Goal: Task Accomplishment & Management: Complete application form

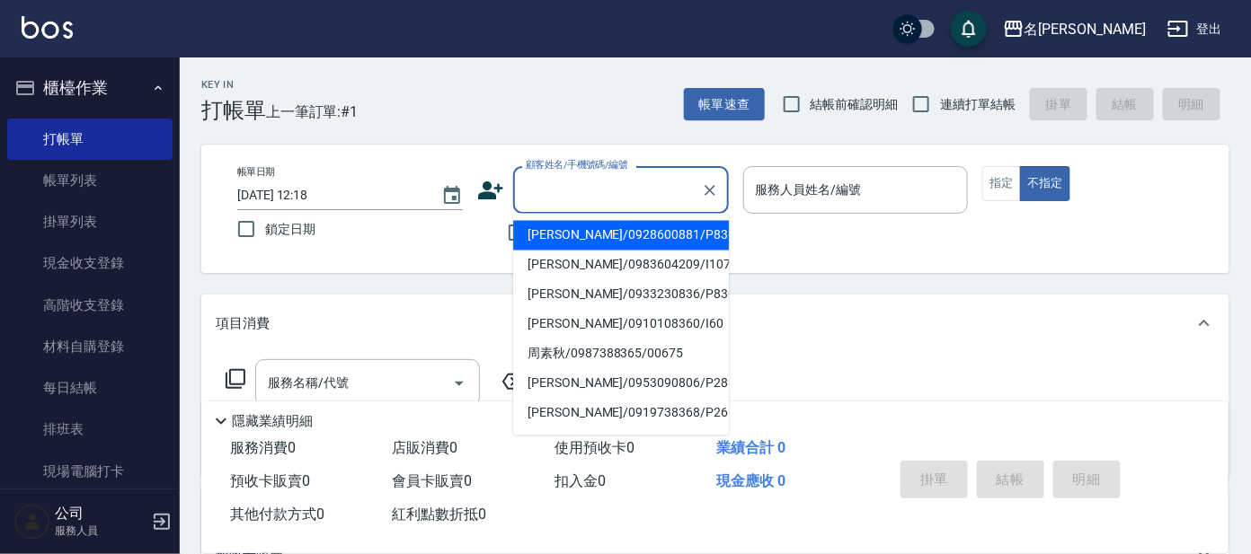
click at [567, 188] on input "顧客姓名/手機號碼/編號" at bounding box center [607, 189] width 173 height 31
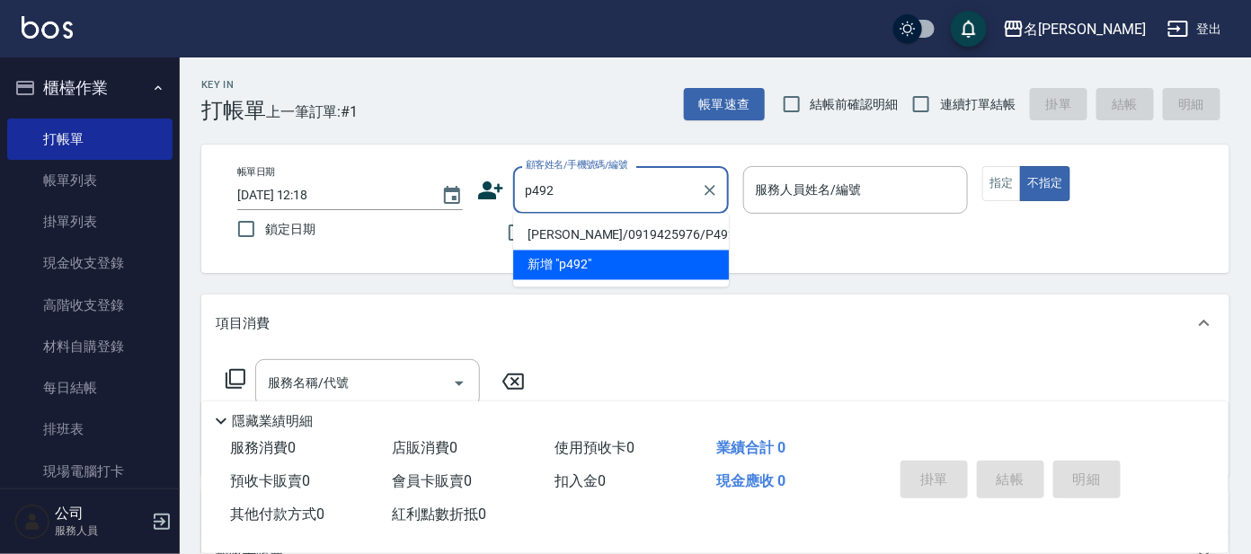
click at [586, 243] on li "[PERSON_NAME]/0919425976/P492" at bounding box center [621, 236] width 216 height 30
type input "[PERSON_NAME]/0919425976/P492"
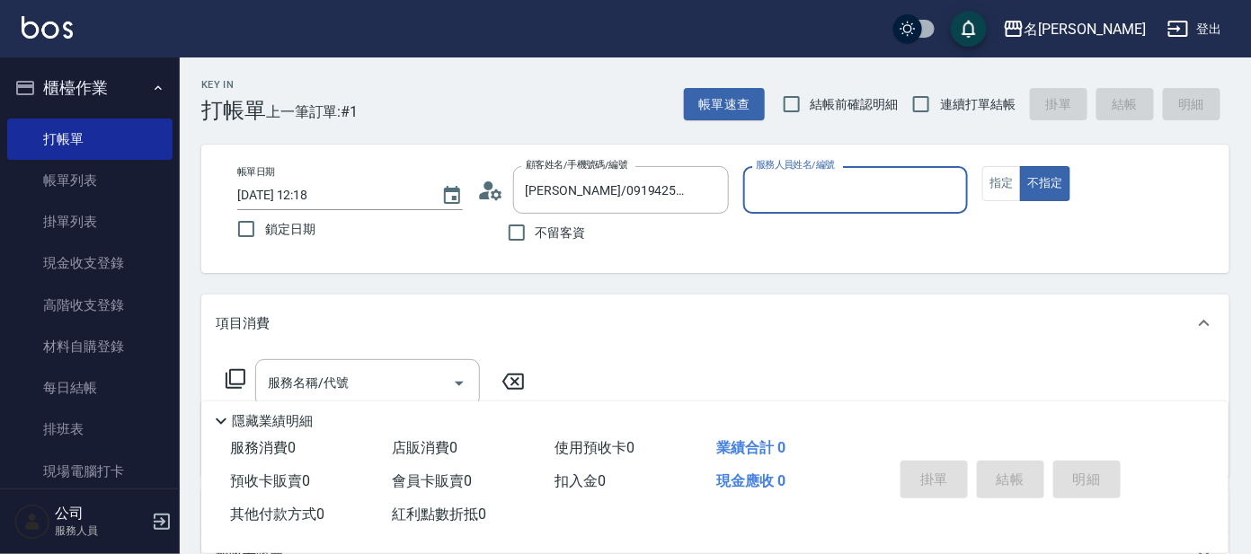
click at [798, 196] on input "服務人員姓名/編號" at bounding box center [855, 189] width 209 height 31
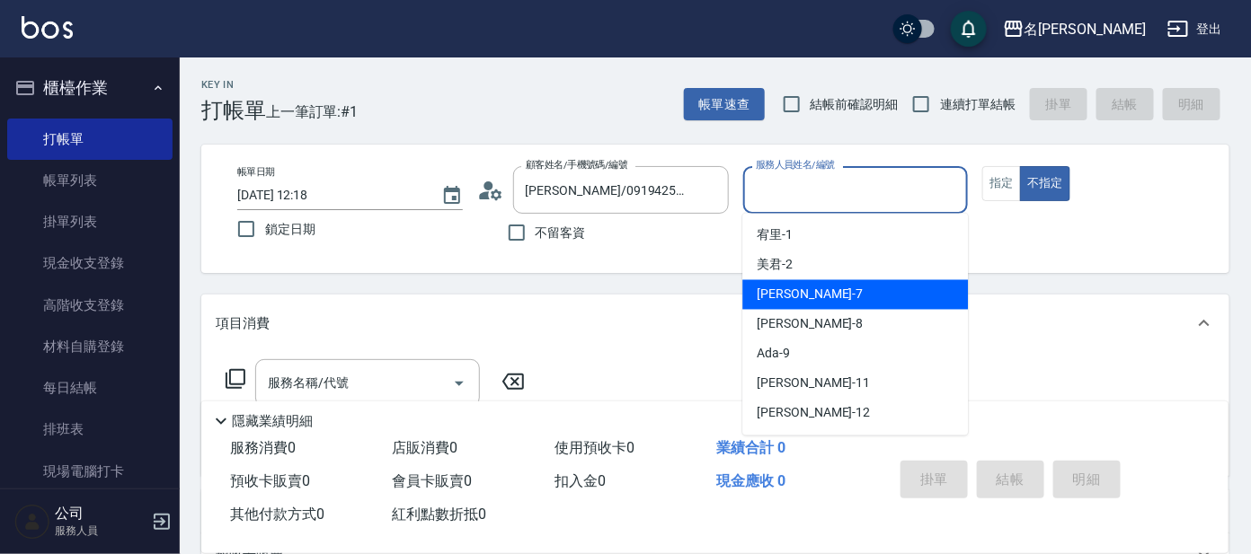
drag, startPoint x: 775, startPoint y: 292, endPoint x: 803, endPoint y: 252, distance: 48.4
click at [777, 292] on span "[PERSON_NAME] -7" at bounding box center [809, 295] width 106 height 19
type input "[PERSON_NAME]-7"
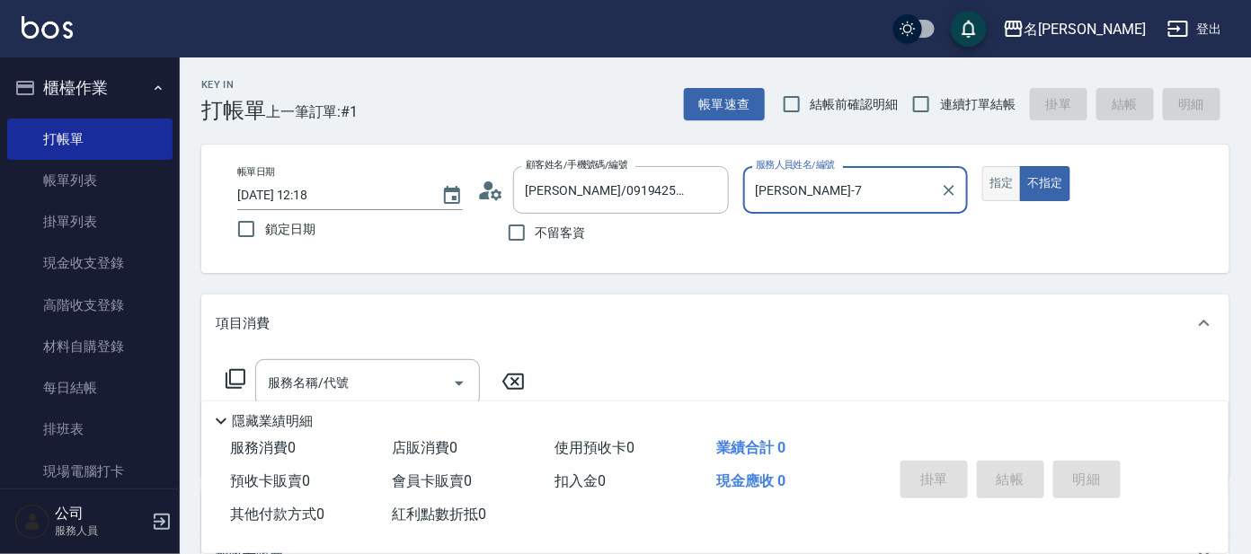
click at [1000, 182] on button "指定" at bounding box center [1001, 183] width 39 height 35
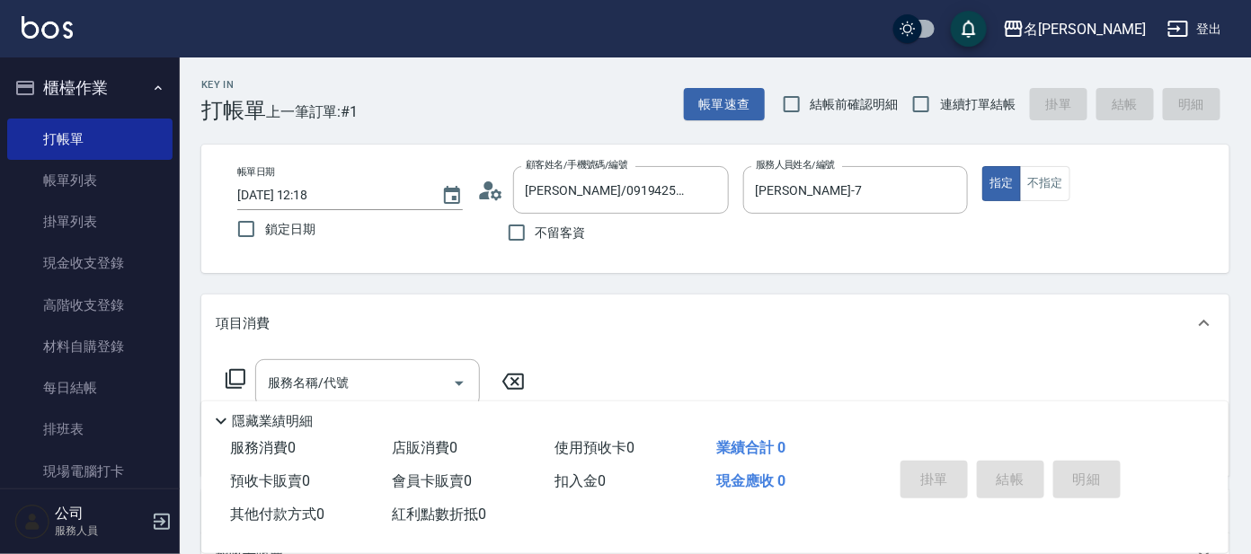
click at [237, 376] on icon at bounding box center [236, 379] width 22 height 22
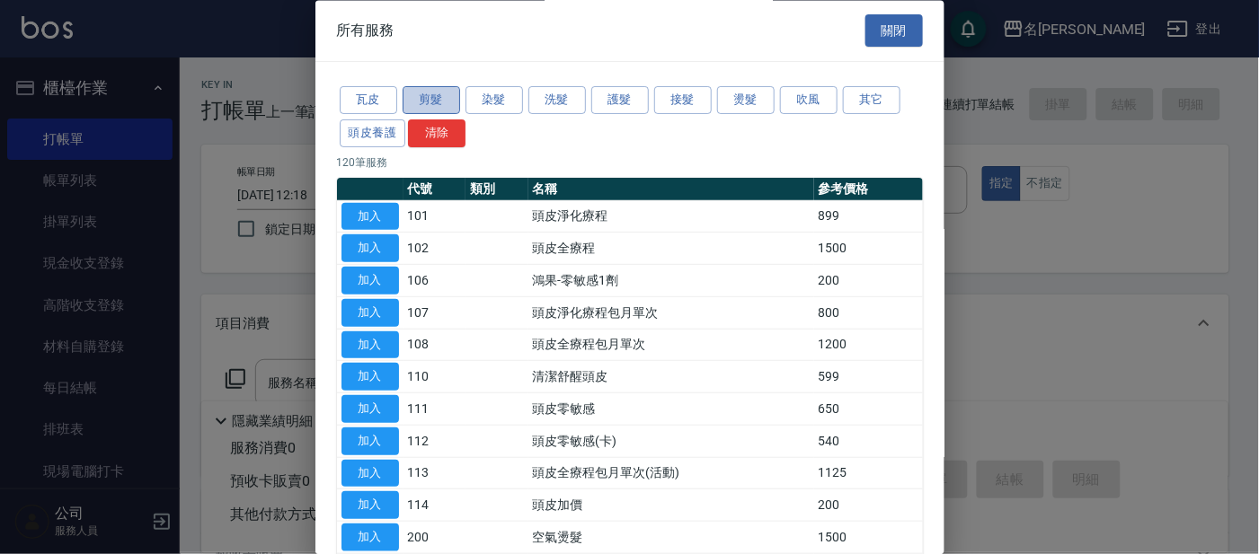
click at [441, 98] on button "剪髮" at bounding box center [432, 101] width 58 height 28
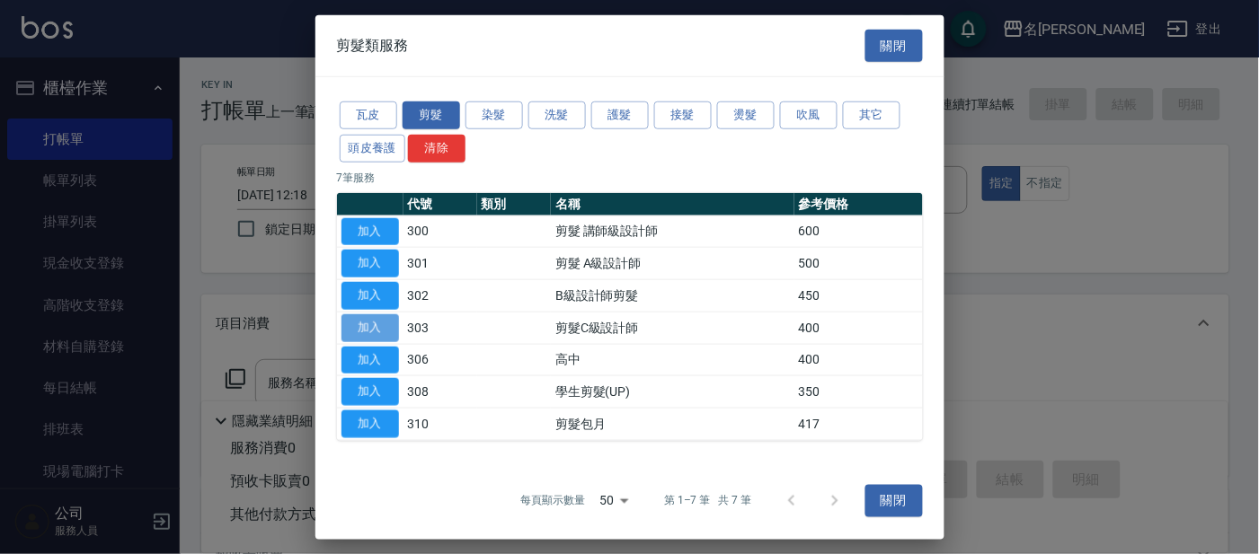
click at [378, 322] on button "加入" at bounding box center [370, 328] width 58 height 28
type input "剪髮C級設計師(303)"
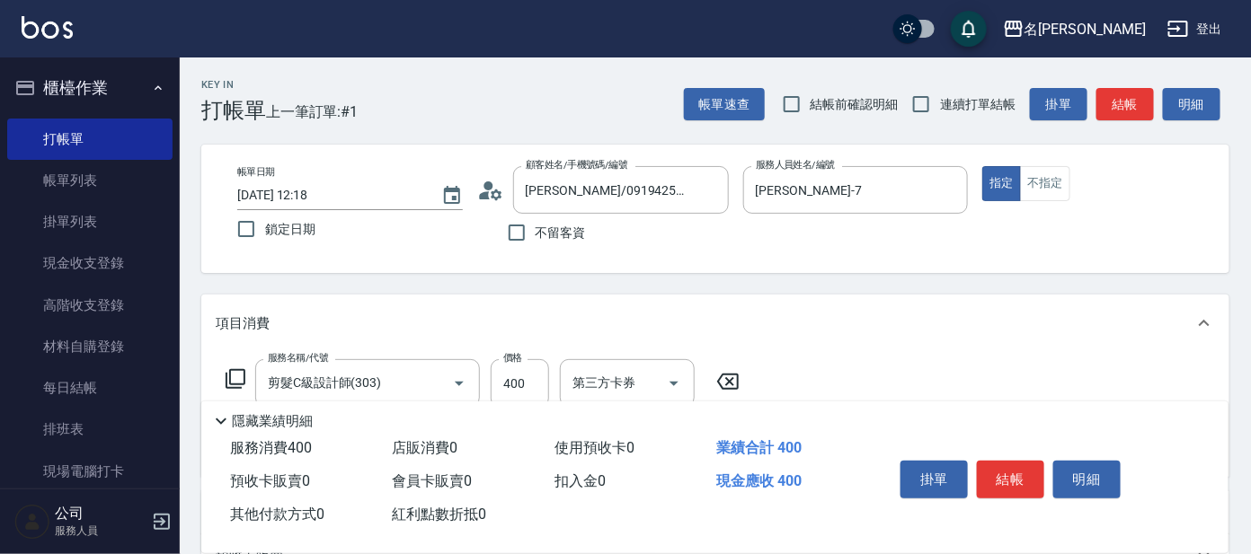
click at [233, 375] on icon at bounding box center [236, 379] width 22 height 22
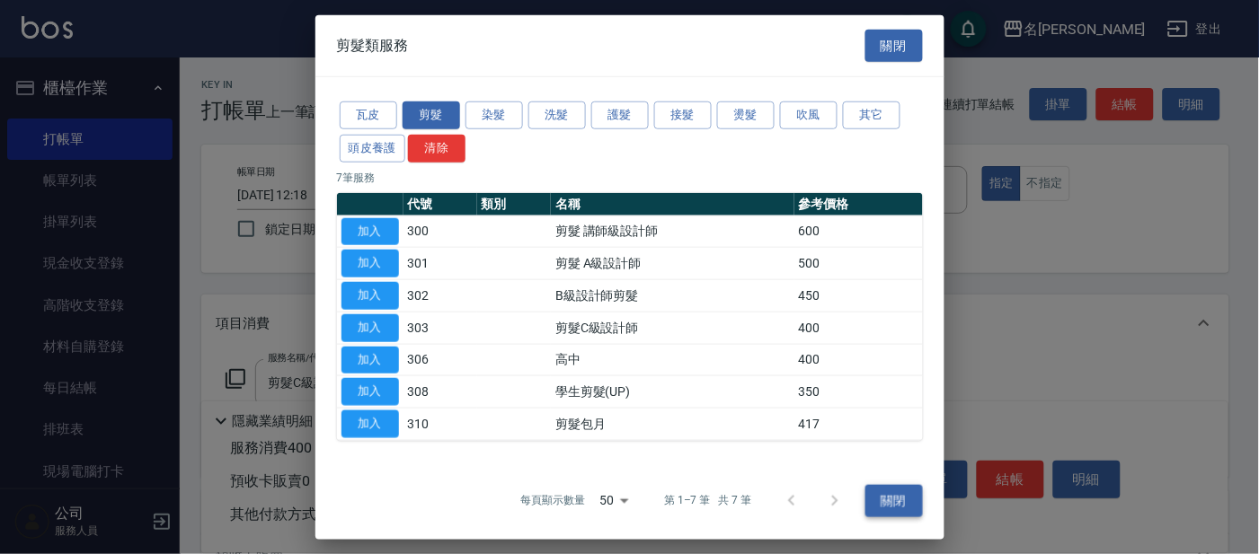
click at [888, 507] on button "關閉" at bounding box center [894, 500] width 58 height 33
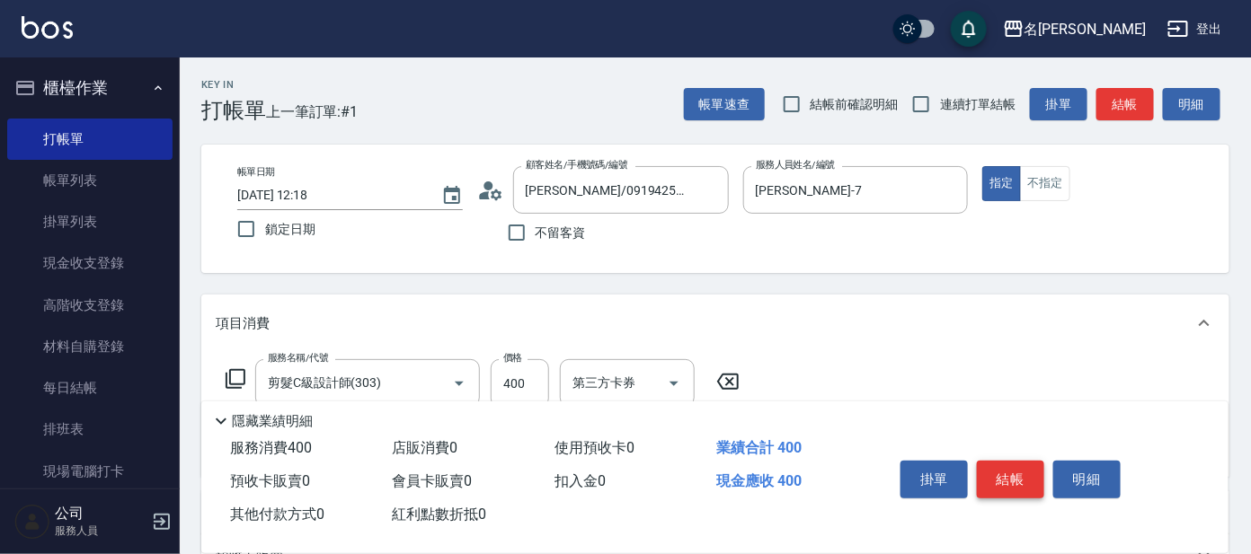
click at [1022, 482] on button "結帳" at bounding box center [1010, 480] width 67 height 38
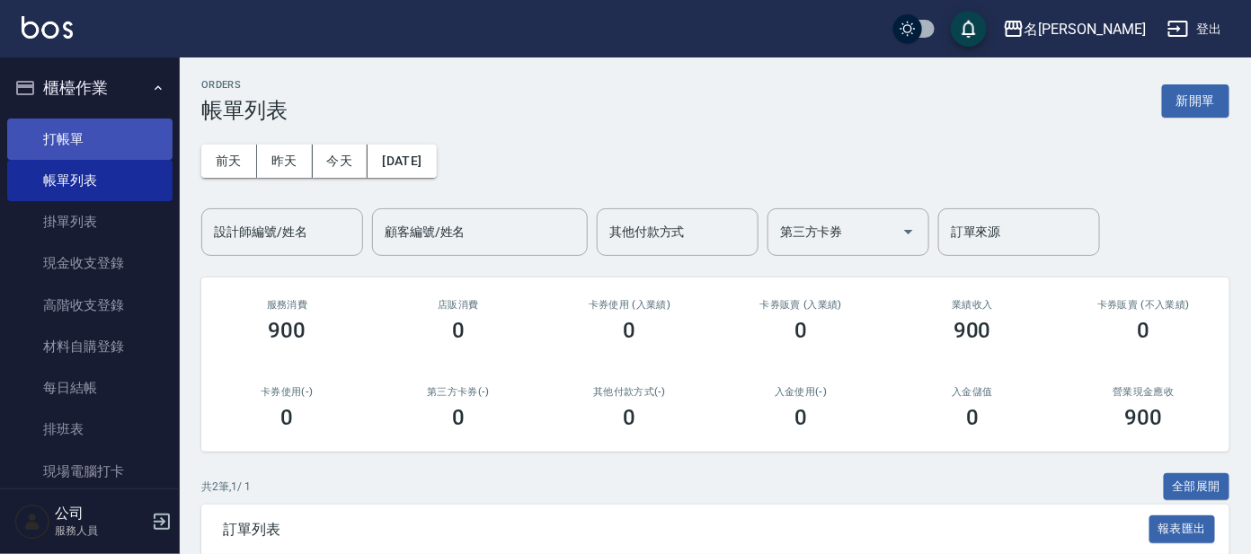
click at [60, 135] on link "打帳單" at bounding box center [89, 139] width 165 height 41
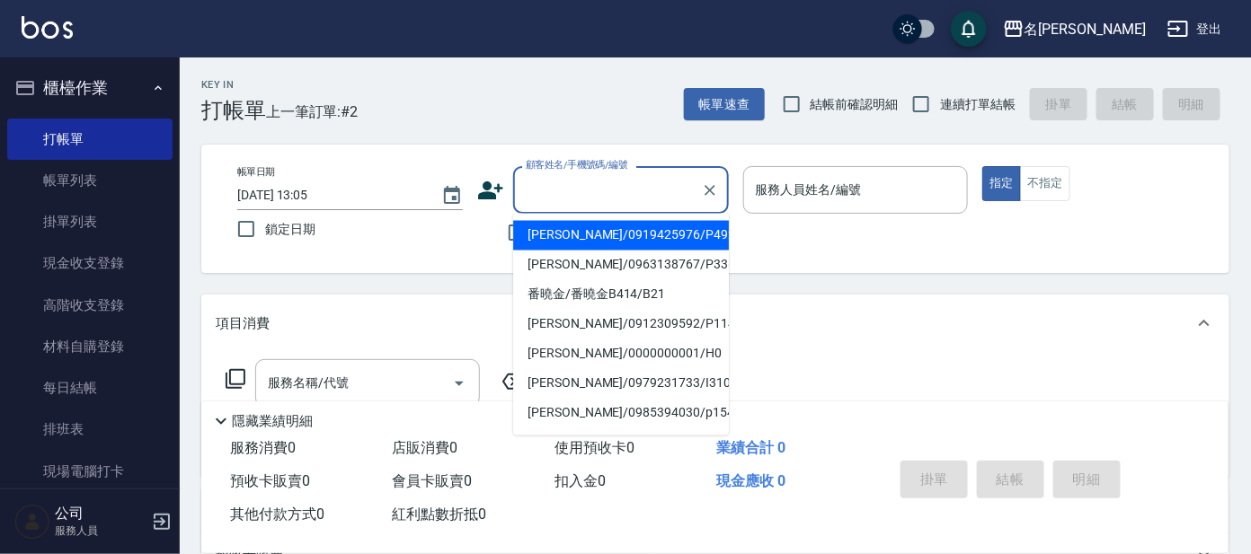
click at [560, 187] on input "顧客姓名/手機號碼/編號" at bounding box center [607, 189] width 173 height 31
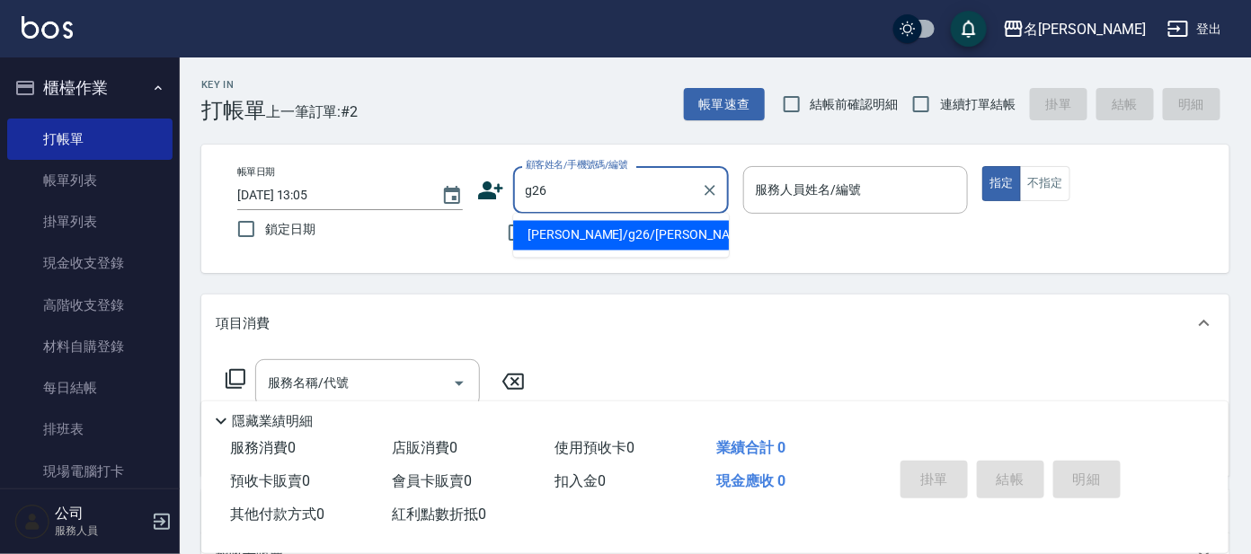
type input "[PERSON_NAME]/g26/[PERSON_NAME]"
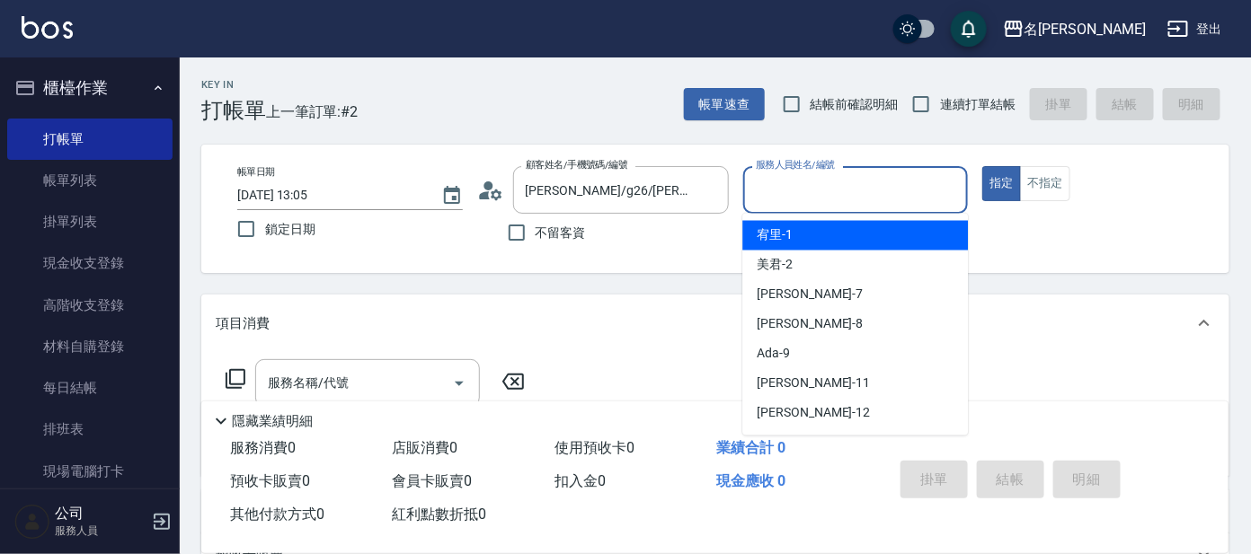
drag, startPoint x: 788, startPoint y: 190, endPoint x: 787, endPoint y: 218, distance: 27.9
click at [787, 206] on div "服務人員姓名/編號" at bounding box center [856, 190] width 226 height 48
drag, startPoint x: 777, startPoint y: 199, endPoint x: 768, endPoint y: 210, distance: 14.7
click at [777, 201] on input "服務人員姓名/編號" at bounding box center [855, 189] width 209 height 31
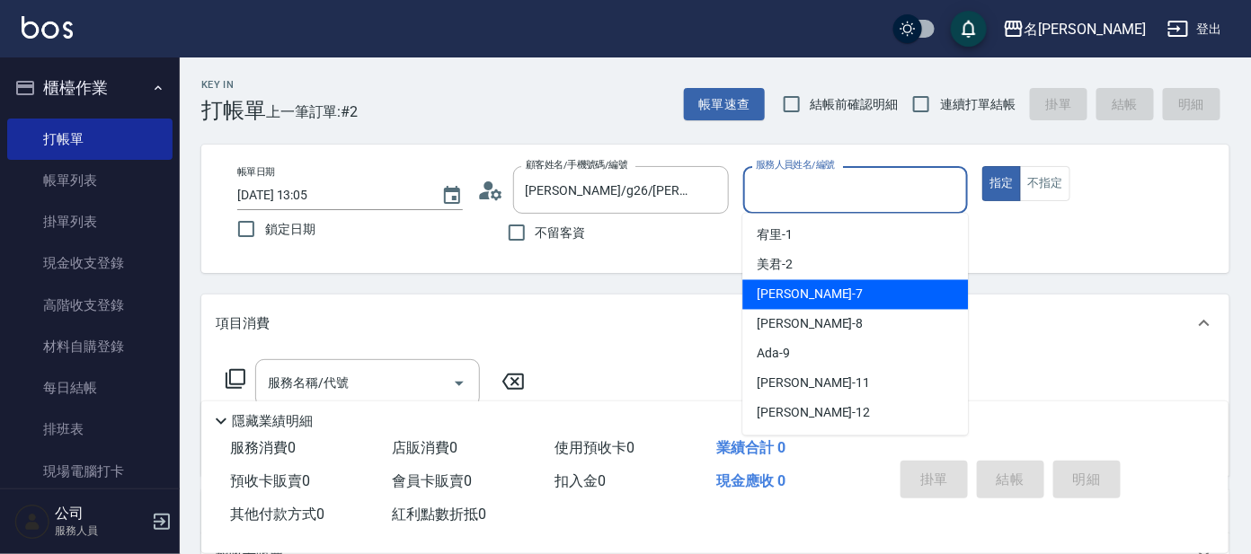
click at [767, 301] on span "[PERSON_NAME] -7" at bounding box center [809, 295] width 106 height 19
type input "[PERSON_NAME]-7"
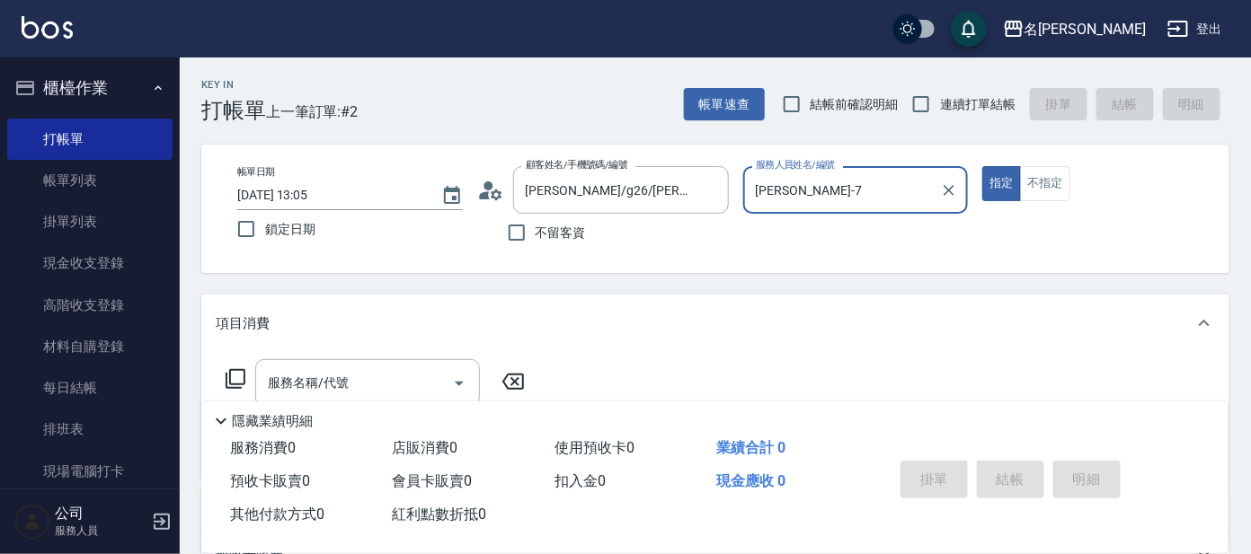
click at [234, 378] on icon at bounding box center [236, 379] width 22 height 22
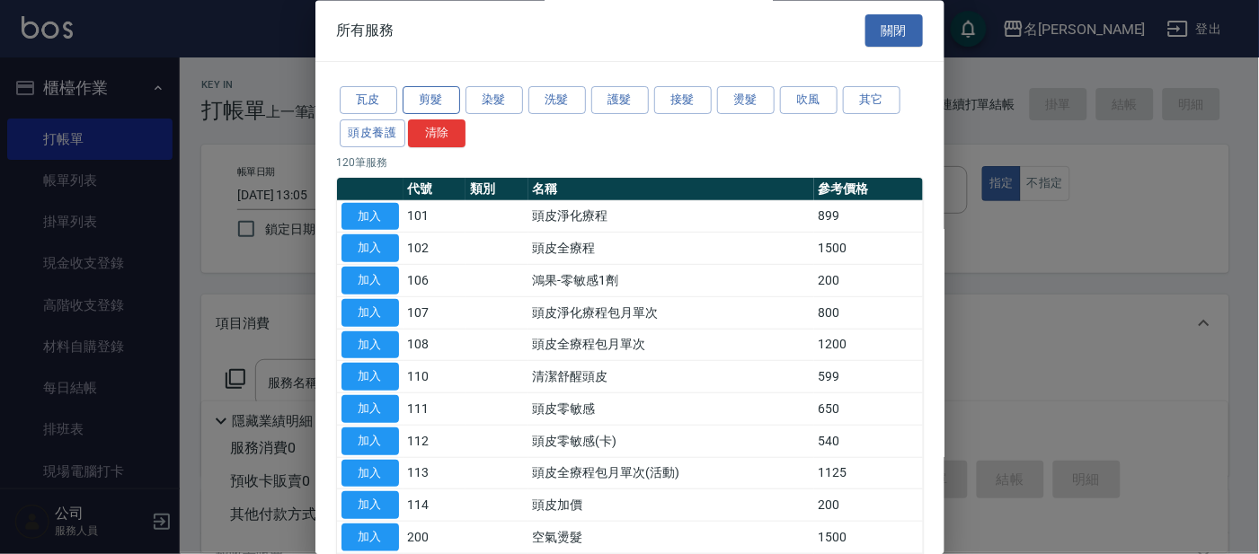
click at [433, 100] on button "剪髮" at bounding box center [432, 101] width 58 height 28
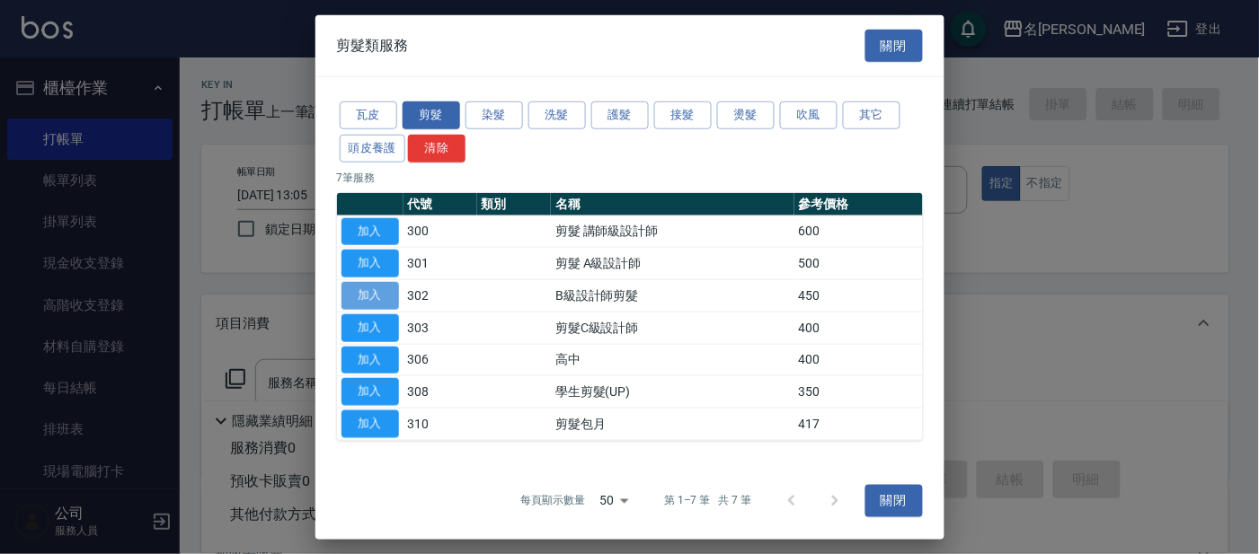
click at [375, 291] on button "加入" at bounding box center [370, 296] width 58 height 28
type input "B級設計師剪髮(302)"
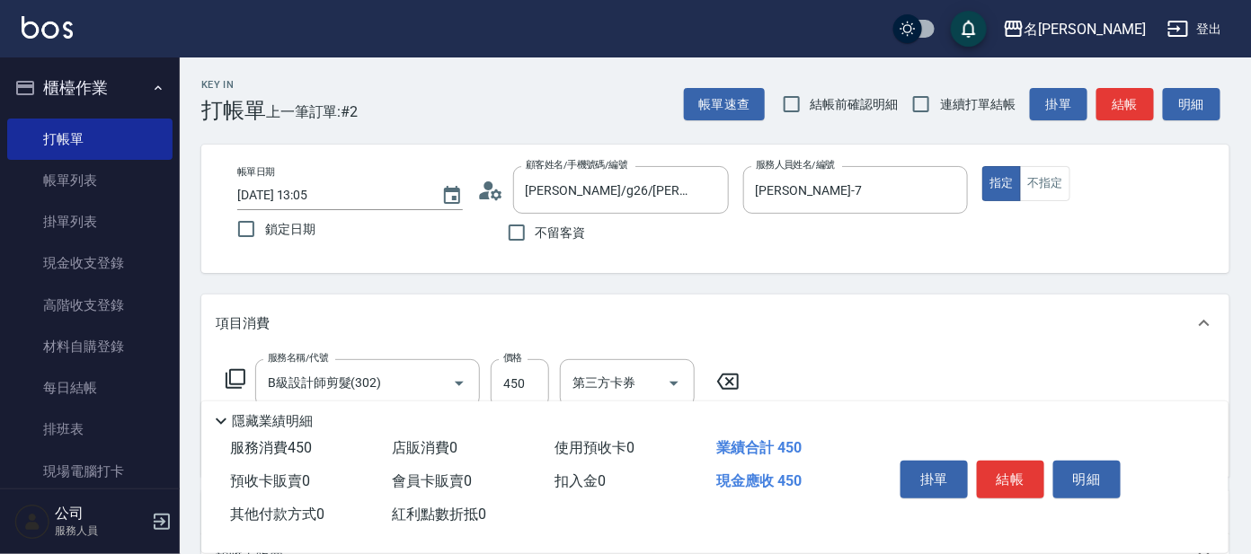
click at [232, 371] on icon at bounding box center [236, 379] width 22 height 22
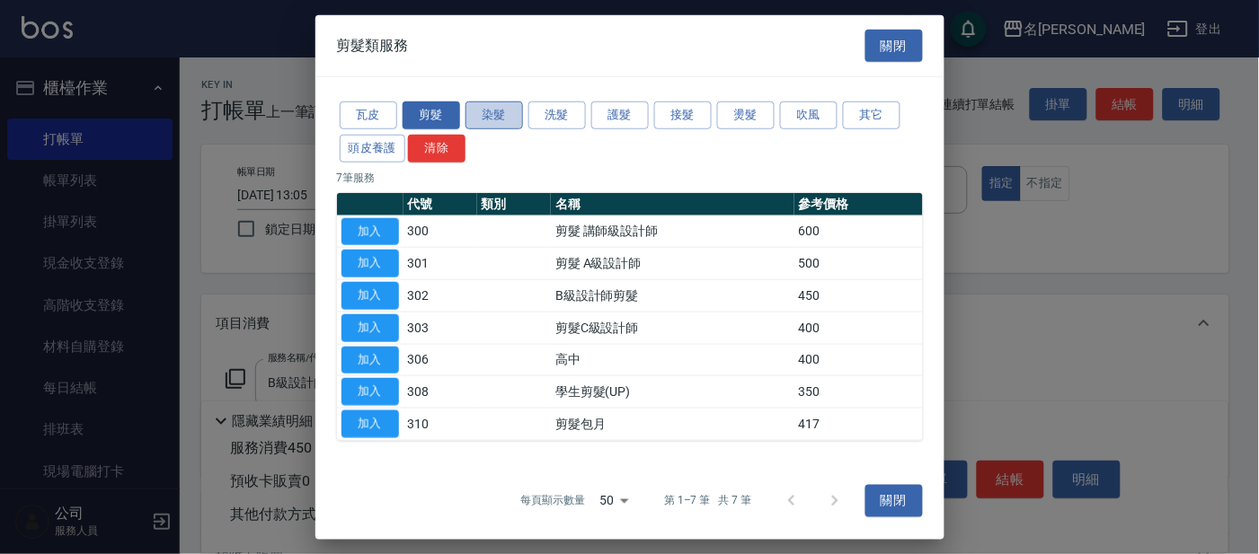
click at [484, 106] on button "染髮" at bounding box center [494, 116] width 58 height 28
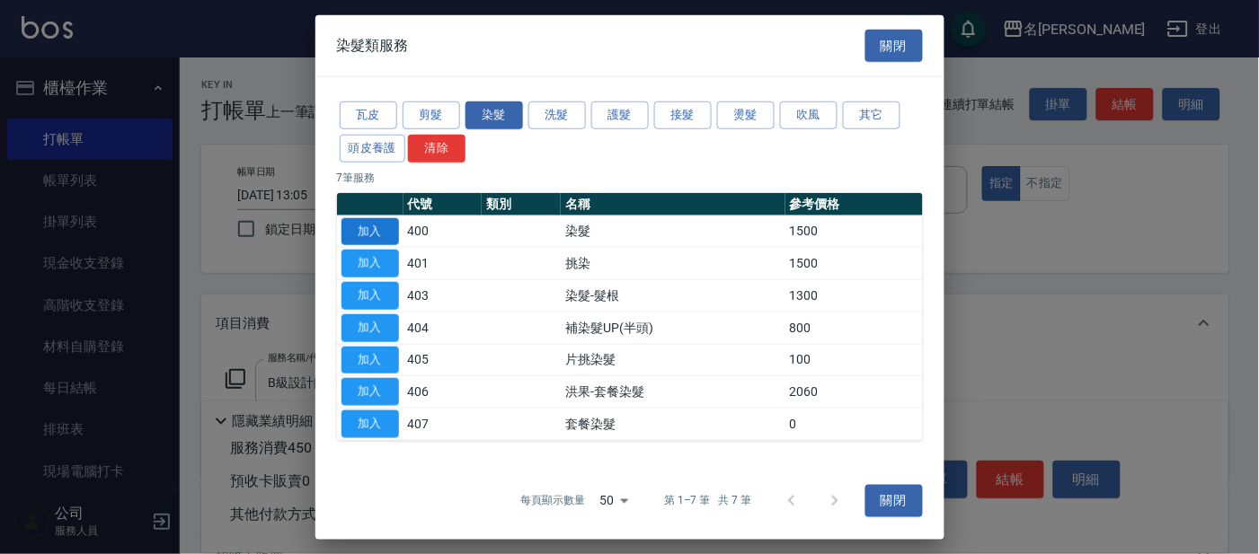
click at [361, 232] on button "加入" at bounding box center [370, 231] width 58 height 28
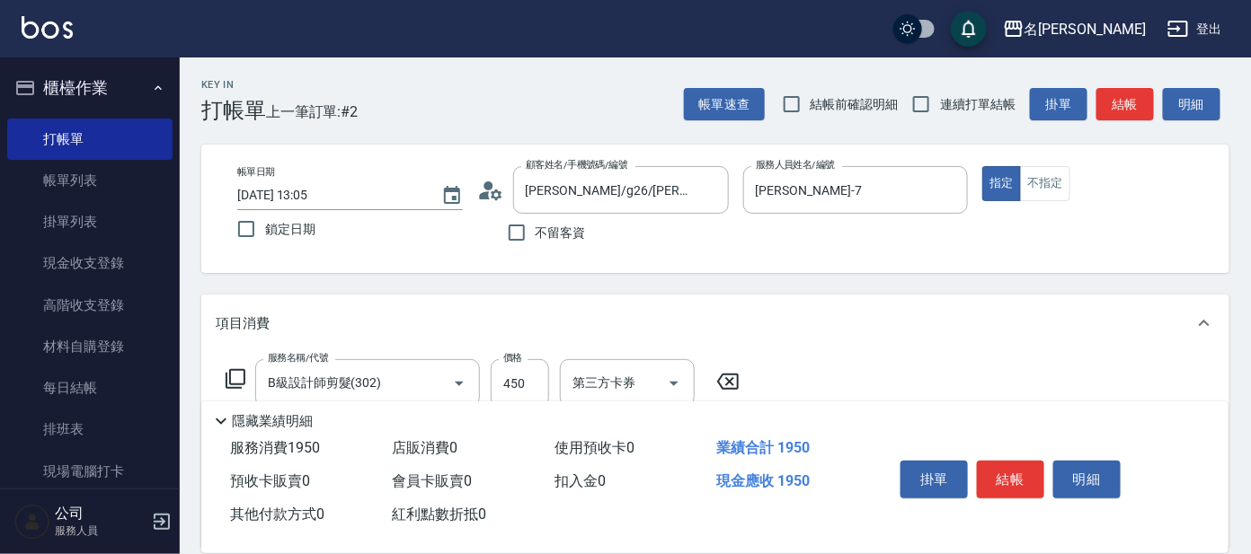
click at [234, 376] on icon at bounding box center [236, 379] width 22 height 22
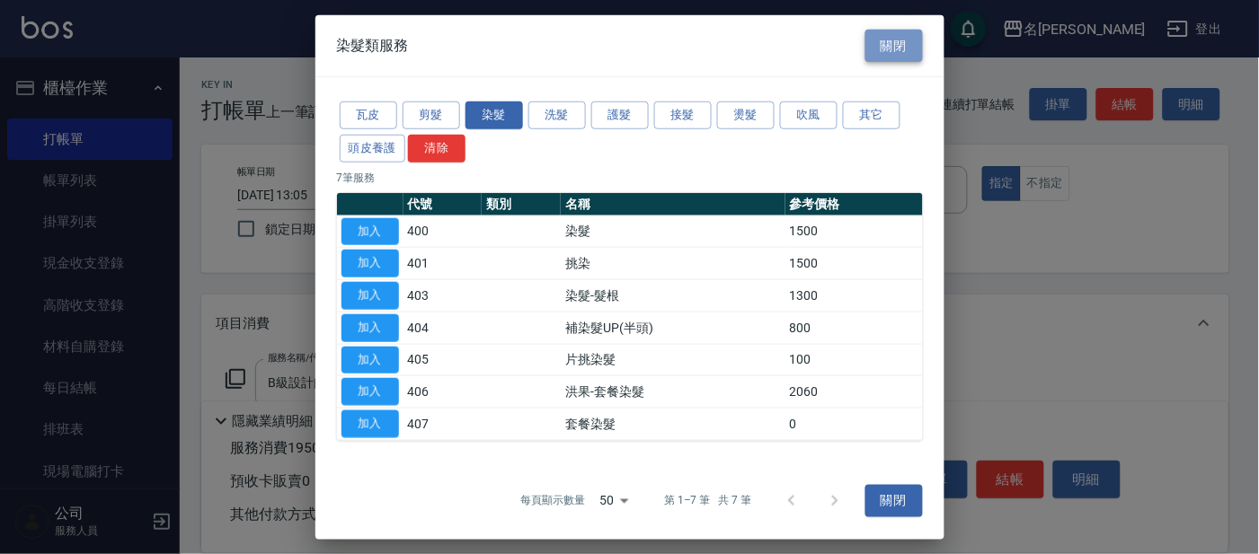
click at [891, 49] on button "關閉" at bounding box center [894, 45] width 58 height 33
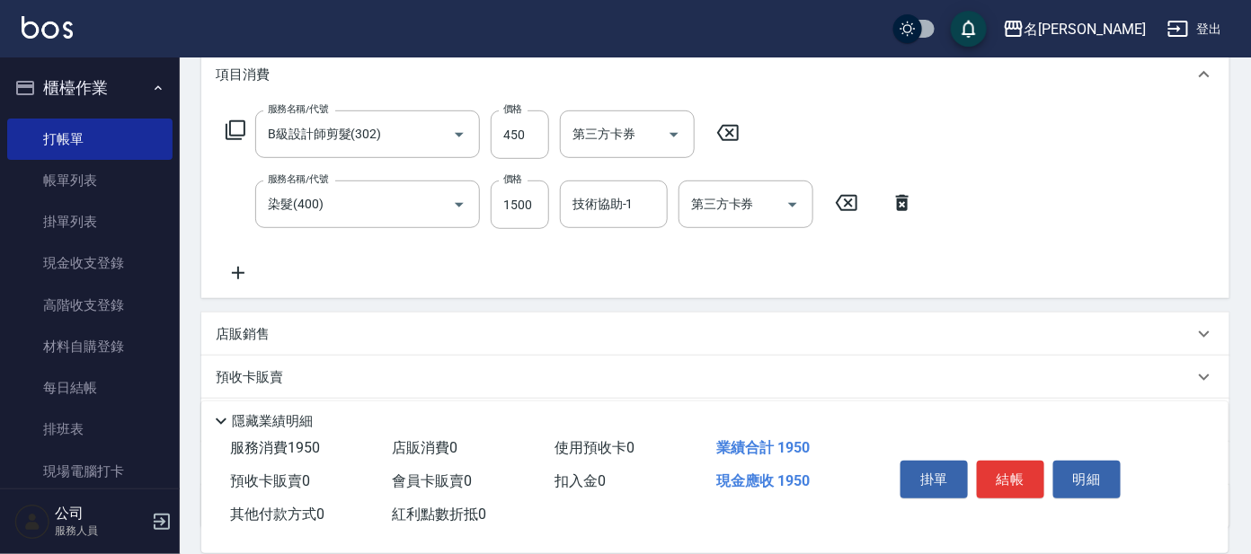
scroll to position [343, 0]
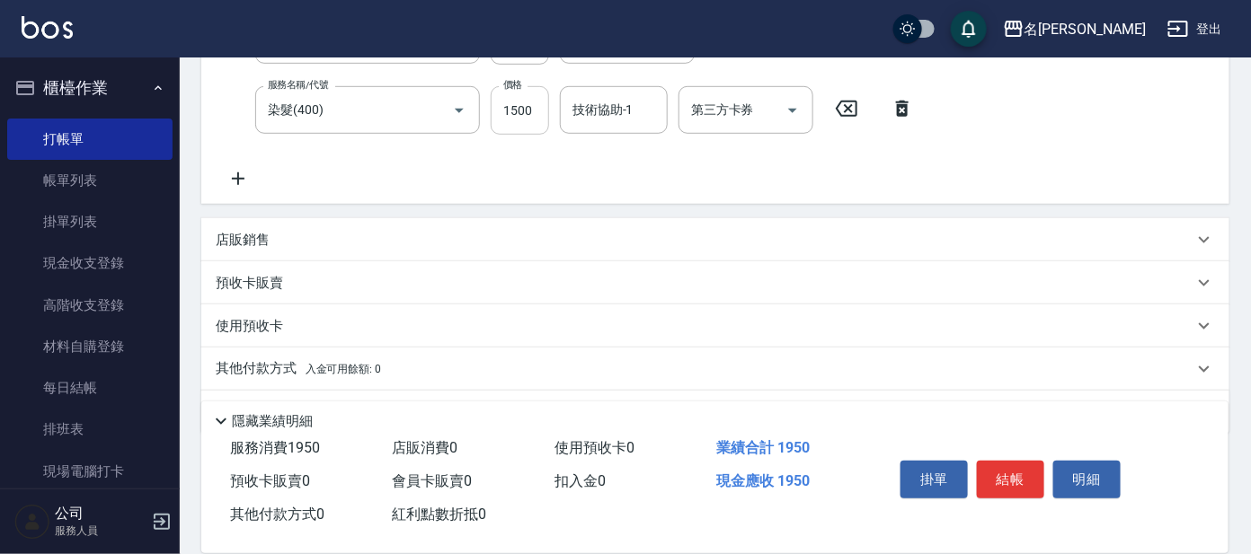
click at [537, 107] on input "1500" at bounding box center [520, 110] width 58 height 49
type input "1980"
click at [993, 478] on button "結帳" at bounding box center [1010, 480] width 67 height 38
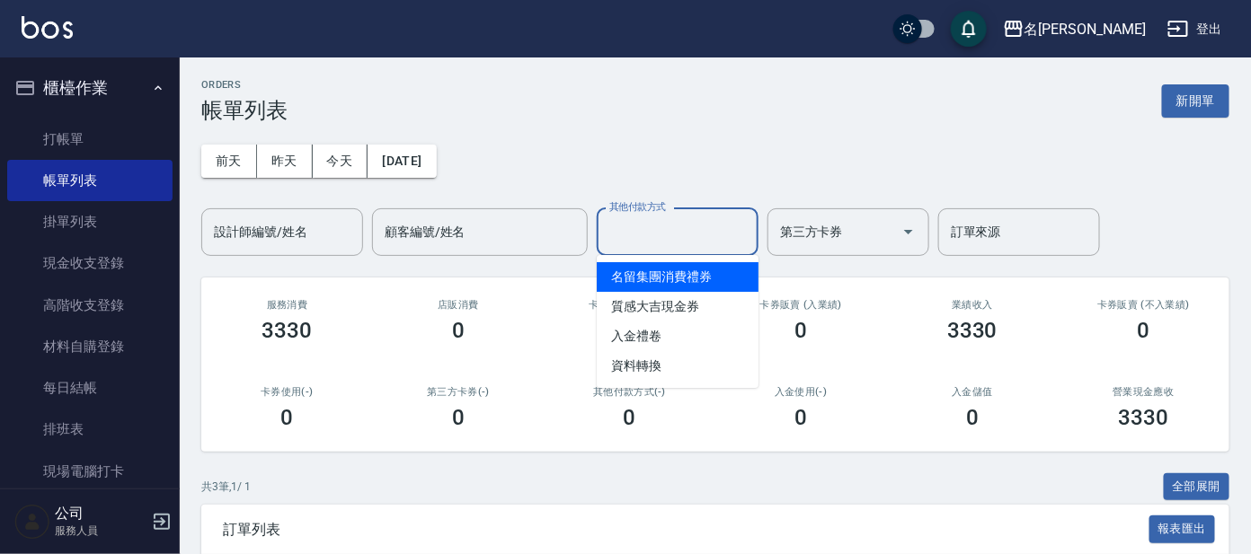
drag, startPoint x: 623, startPoint y: 222, endPoint x: 867, endPoint y: 139, distance: 258.0
click at [702, 204] on div "[DATE] [DATE] [DATE] [DATE] 設計師編號/姓名 設計師編號/姓名 顧客編號/姓名 顧客編號/姓名 其他付款方式 其他付款方式 第三方…" at bounding box center [715, 189] width 1028 height 133
